Goal: Information Seeking & Learning: Learn about a topic

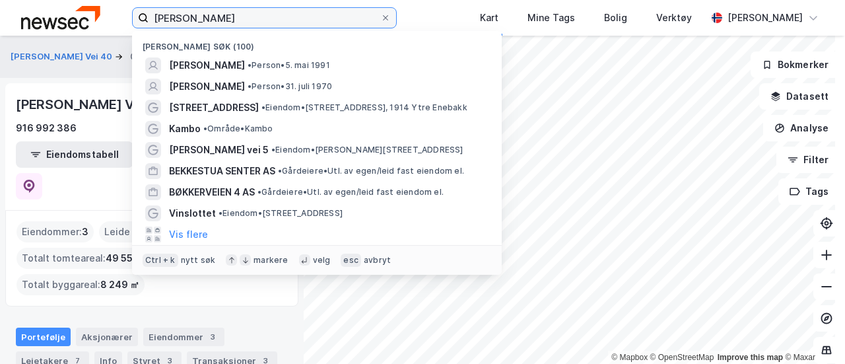
click at [213, 11] on input "[PERSON_NAME]" at bounding box center [265, 18] width 232 height 20
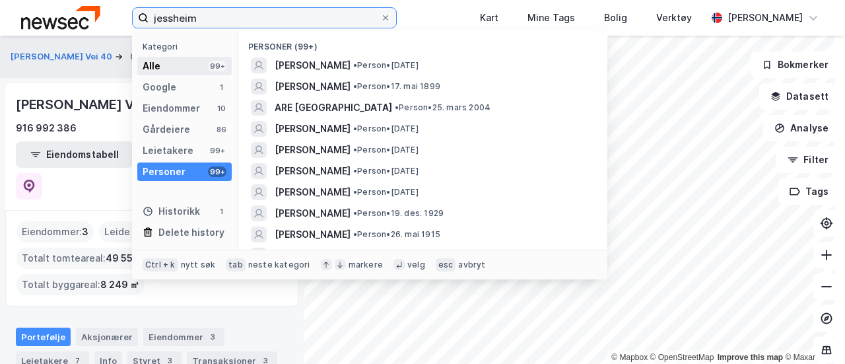
type input "jessheim"
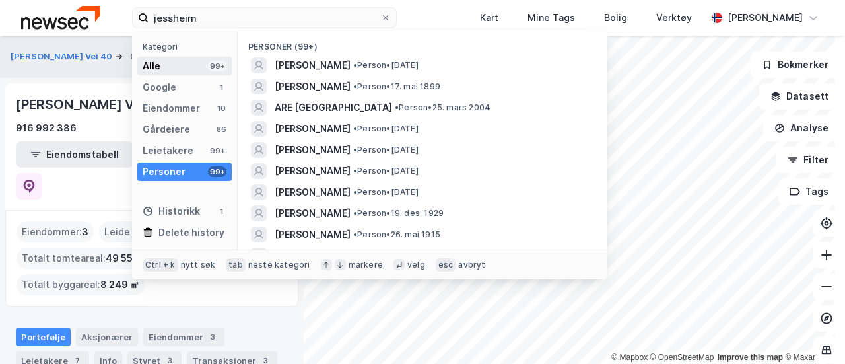
click at [184, 63] on div "Alle 99+" at bounding box center [184, 66] width 94 height 18
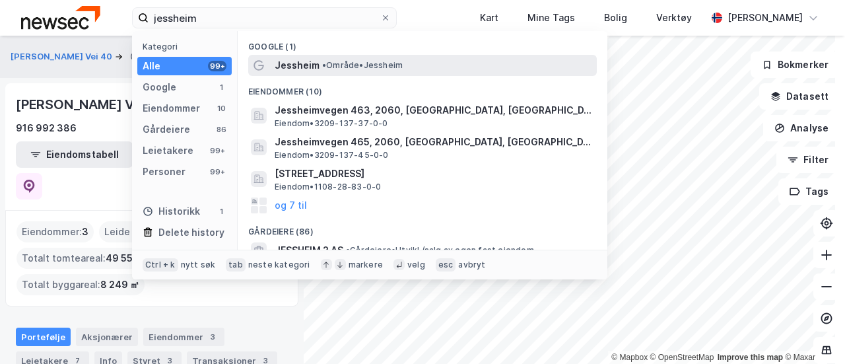
click at [307, 68] on span "Jessheim" at bounding box center [297, 65] width 45 height 16
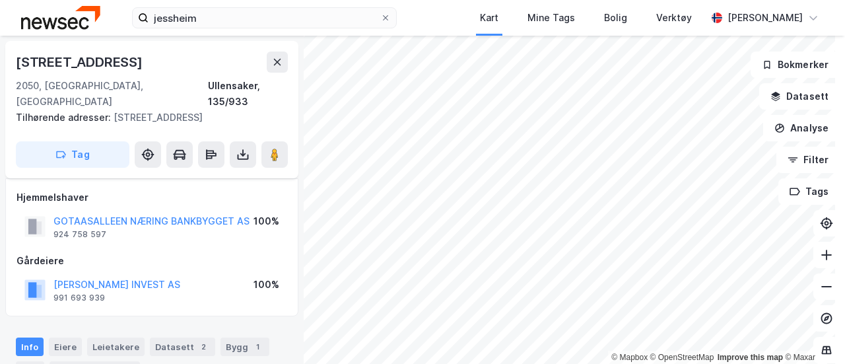
scroll to position [5, 0]
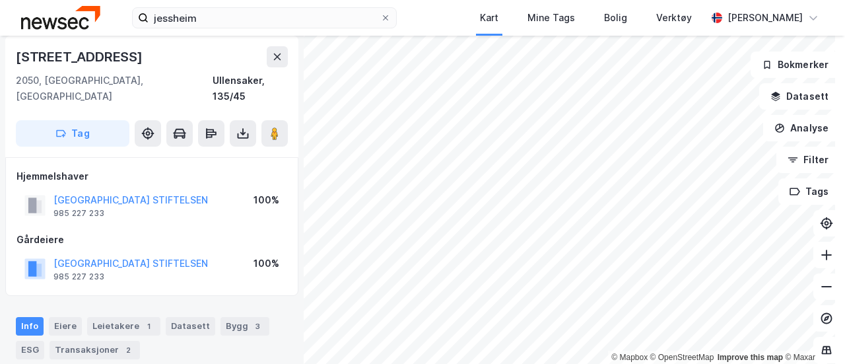
scroll to position [5, 0]
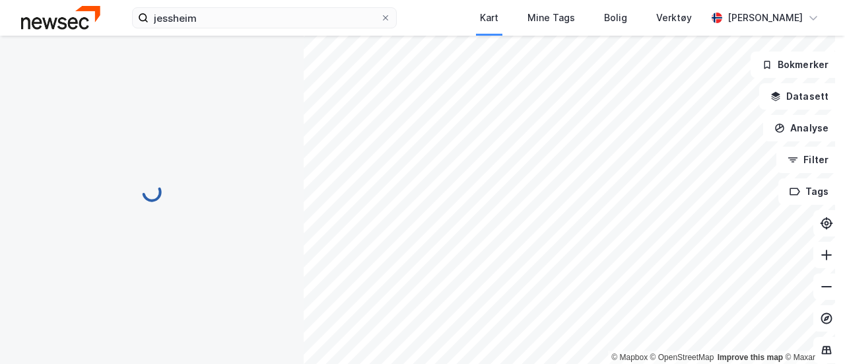
scroll to position [5, 0]
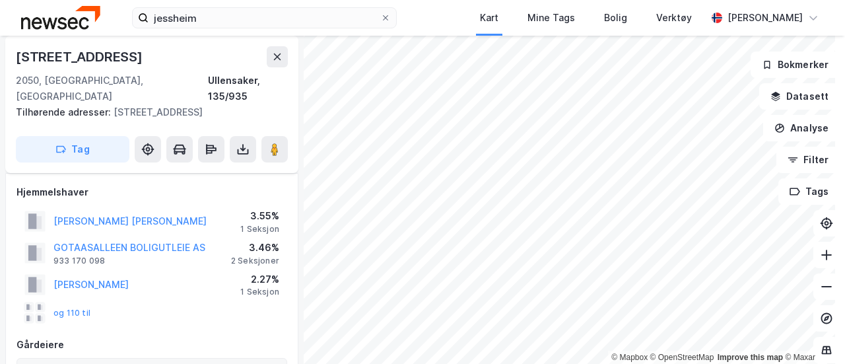
scroll to position [5, 0]
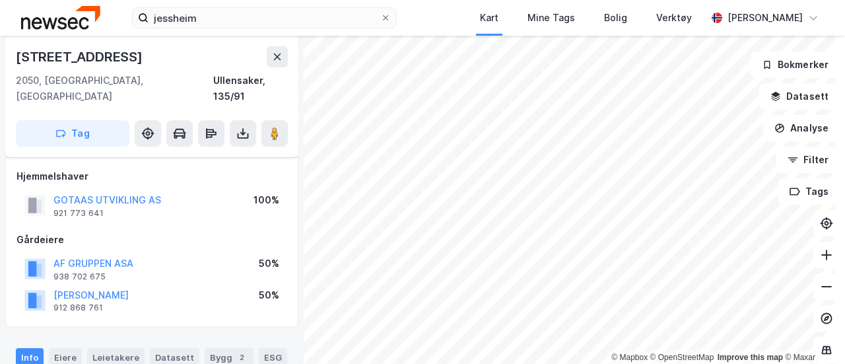
scroll to position [5, 0]
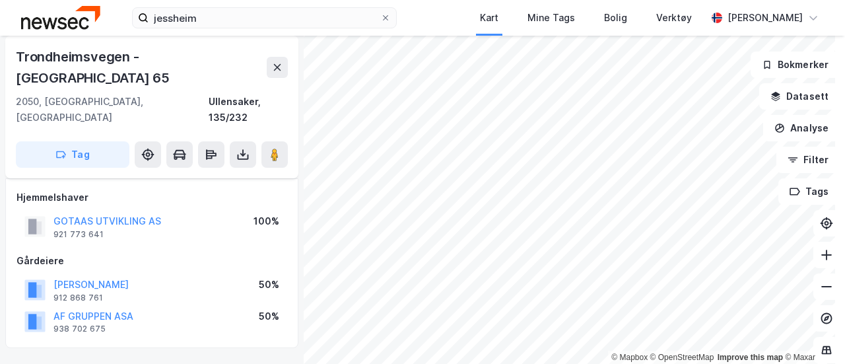
scroll to position [5, 0]
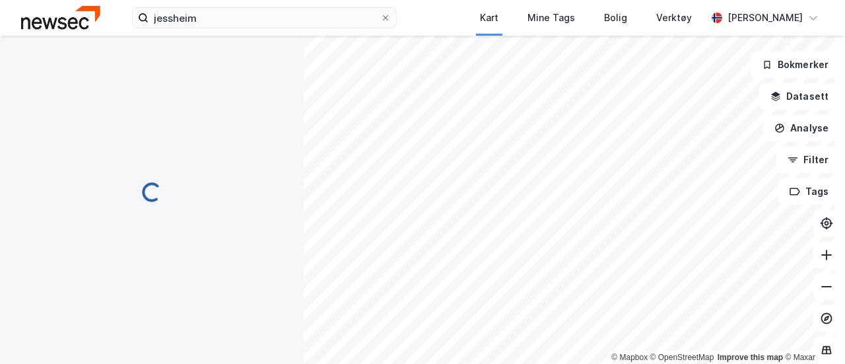
scroll to position [5, 0]
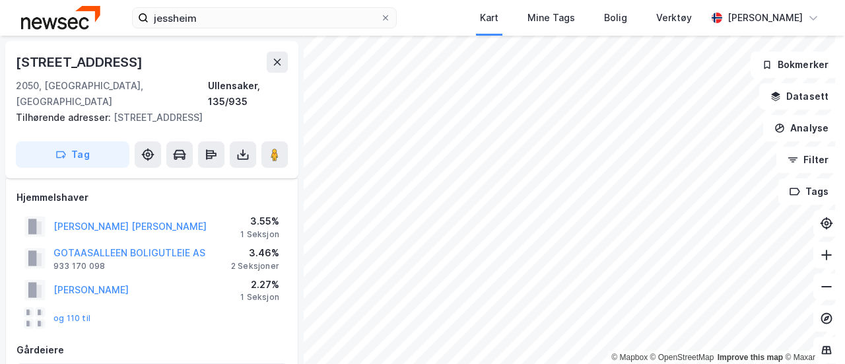
scroll to position [5, 0]
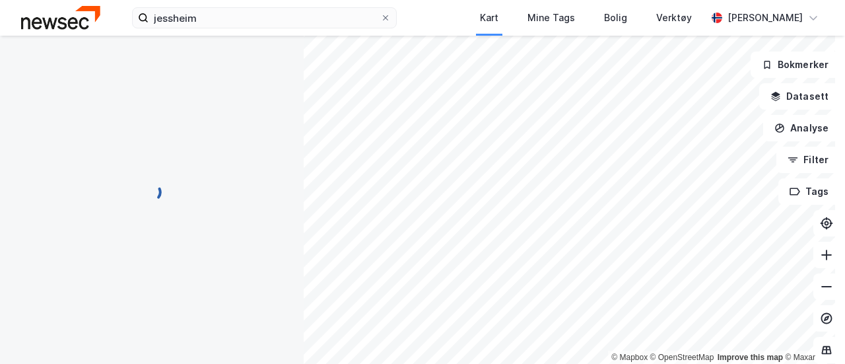
scroll to position [5, 0]
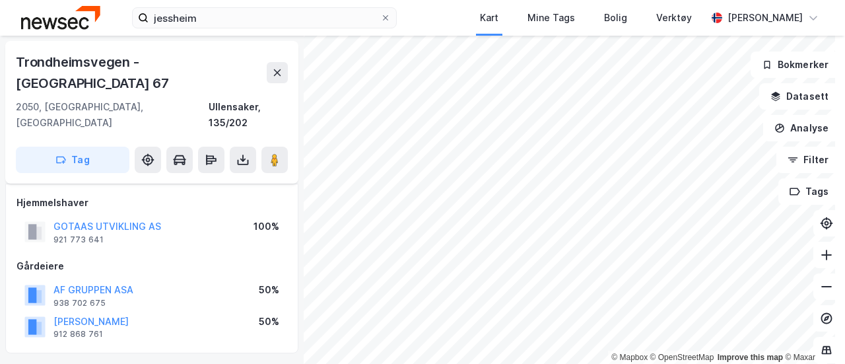
scroll to position [5, 0]
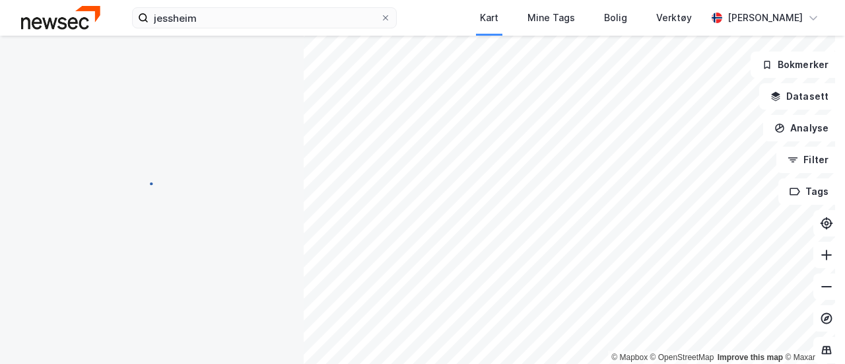
scroll to position [5, 0]
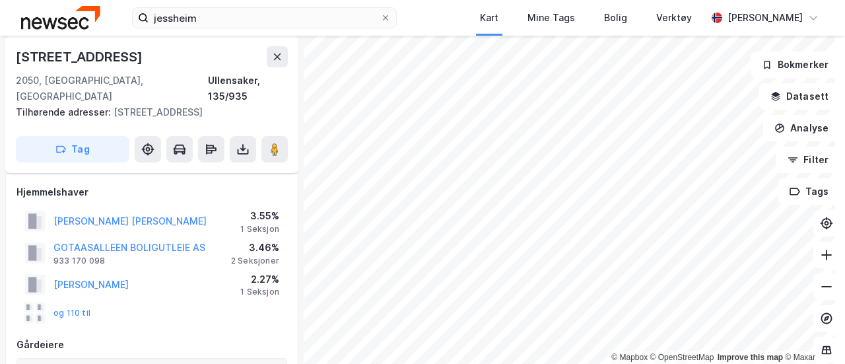
scroll to position [5, 0]
